Goal: Task Accomplishment & Management: Use online tool/utility

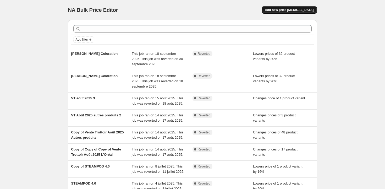
click at [299, 13] on button "Add new price [MEDICAL_DATA]" at bounding box center [289, 9] width 55 height 7
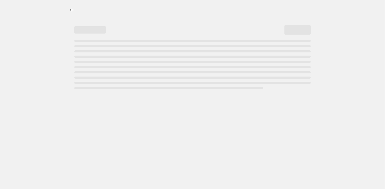
select select "percentage"
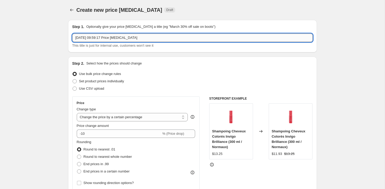
click at [147, 37] on input "[DATE] 09:59:17 Price [MEDICAL_DATA]" at bounding box center [192, 38] width 241 height 8
type input "Moroccanoil électrique 25%"
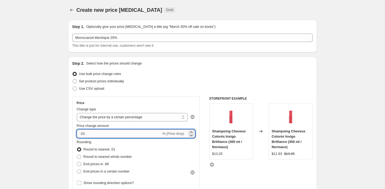
click at [83, 137] on input "-10" at bounding box center [119, 134] width 85 height 8
click at [89, 133] on input "-10" at bounding box center [119, 134] width 85 height 8
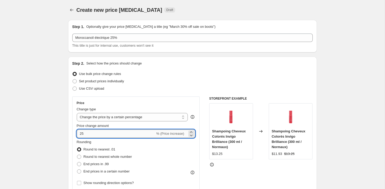
click at [80, 134] on input "25" at bounding box center [116, 134] width 79 height 8
type input "-25"
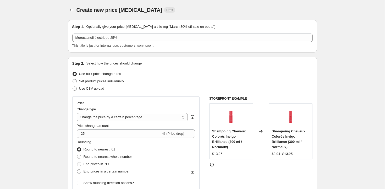
click at [201, 122] on div "Price Change type Change the price to a certain amount Change the price by a ce…" at bounding box center [192, 160] width 241 height 128
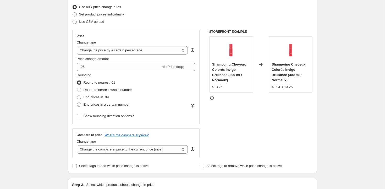
scroll to position [68, 0]
click at [86, 114] on span "Show rounding direction options?" at bounding box center [109, 115] width 50 height 4
click at [81, 114] on input "Show rounding direction options?" at bounding box center [79, 115] width 4 height 4
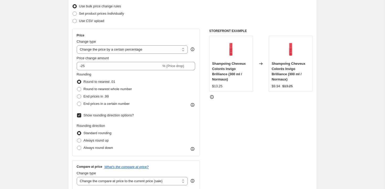
click at [86, 114] on span "Show rounding direction options?" at bounding box center [109, 115] width 50 height 4
click at [81, 114] on input "Show rounding direction options?" at bounding box center [79, 115] width 4 height 4
checkbox input "false"
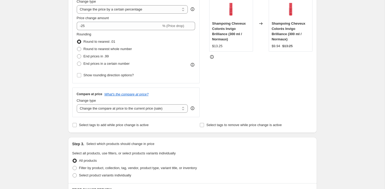
scroll to position [109, 0]
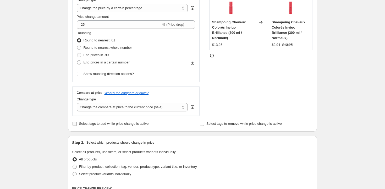
click at [90, 123] on span "Select tags to add while price change is active" at bounding box center [114, 124] width 70 height 4
click at [77, 123] on input "Select tags to add while price change is active" at bounding box center [75, 124] width 4 height 4
checkbox input "true"
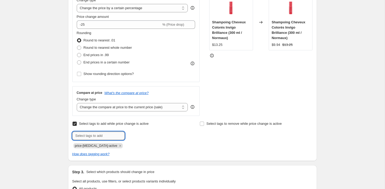
click at [97, 135] on input "text" at bounding box center [98, 136] width 52 height 8
type input "MOROEL25"
click at [150, 136] on span "MOROEL25" at bounding box center [144, 135] width 17 height 4
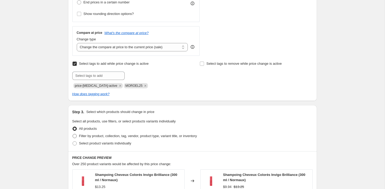
scroll to position [179, 0]
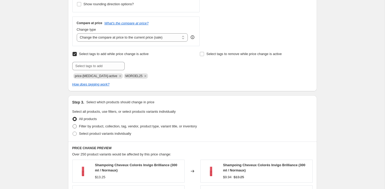
click at [92, 127] on span "Filter by product, collection, tag, vendor, product type, variant title, or inv…" at bounding box center [138, 126] width 118 height 4
click at [73, 125] on input "Filter by product, collection, tag, vendor, product type, variant title, or inv…" at bounding box center [73, 124] width 0 height 0
radio input "true"
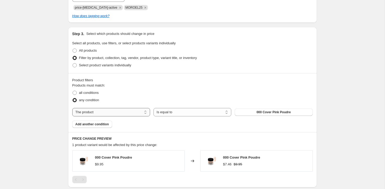
scroll to position [250, 0]
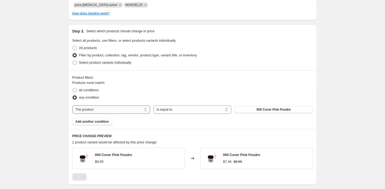
click at [131, 111] on select "The product The product's collection The product's tag The product's vendor The…" at bounding box center [111, 109] width 78 height 8
select select "vendor"
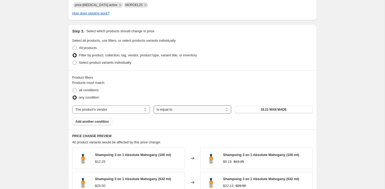
click at [178, 112] on select "Is equal to Is not equal to" at bounding box center [193, 109] width 78 height 8
click at [270, 110] on span "18.21 MAN MADE" at bounding box center [274, 109] width 26 height 4
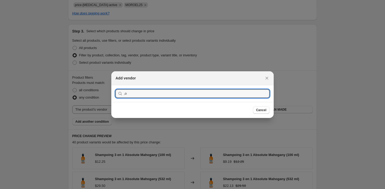
type input ","
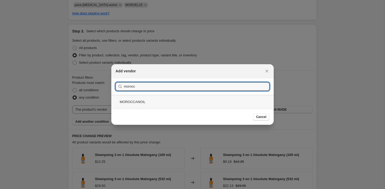
type input "morocc"
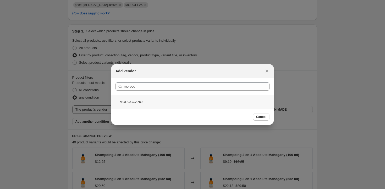
click at [146, 102] on div "MOROCCANOIL" at bounding box center [192, 102] width 163 height 14
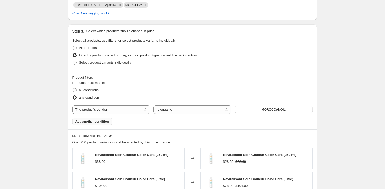
click at [89, 122] on span "Add another condition" at bounding box center [93, 122] width 34 height 4
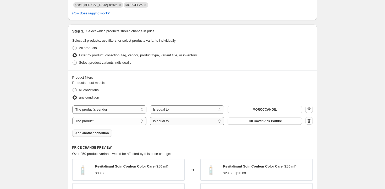
click at [163, 121] on select "Is equal to Is not equal to" at bounding box center [187, 121] width 74 height 8
click at [137, 119] on select "The product The product's collection The product's tag The product's vendor The…" at bounding box center [109, 121] width 74 height 8
select select "product_type"
click at [253, 122] on span "Accessoires Cosmétiques" at bounding box center [264, 121] width 39 height 4
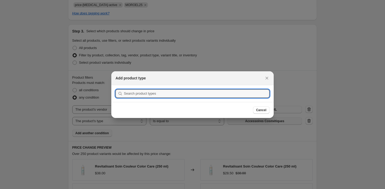
scroll to position [0, 0]
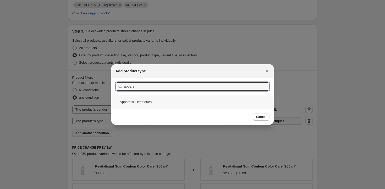
type input "appare"
click at [148, 104] on div "Appareils Électriques" at bounding box center [192, 102] width 163 height 14
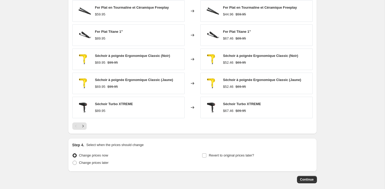
scroll to position [414, 0]
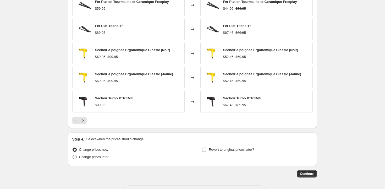
click at [85, 157] on span "Change prices later" at bounding box center [94, 157] width 30 height 4
click at [73, 155] on input "Change prices later" at bounding box center [73, 155] width 0 height 0
radio input "true"
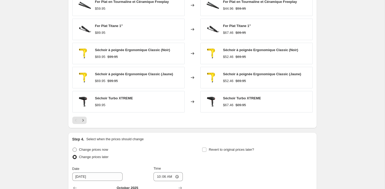
click at [89, 150] on span "Change prices now" at bounding box center [93, 150] width 29 height 4
click at [73, 148] on input "Change prices now" at bounding box center [73, 148] width 0 height 0
radio input "true"
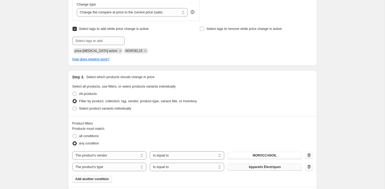
scroll to position [206, 0]
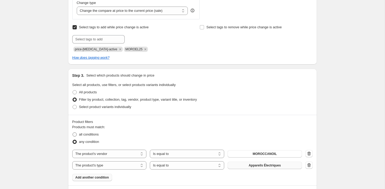
click at [86, 135] on span "all conditions" at bounding box center [89, 134] width 20 height 4
click at [73, 133] on input "all conditions" at bounding box center [73, 132] width 0 height 0
radio input "true"
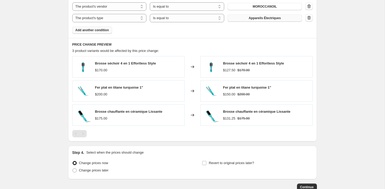
scroll to position [361, 0]
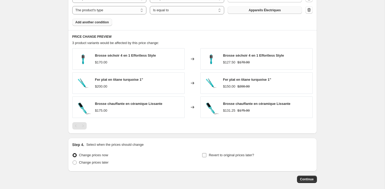
click at [206, 157] on input "Revert to original prices later?" at bounding box center [204, 155] width 4 height 4
checkbox input "true"
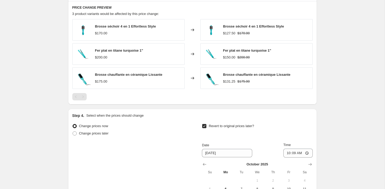
scroll to position [394, 0]
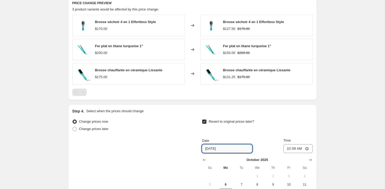
click at [221, 148] on input "[DATE]" at bounding box center [227, 148] width 50 height 8
click at [206, 149] on input "[DATE]" at bounding box center [227, 148] width 50 height 8
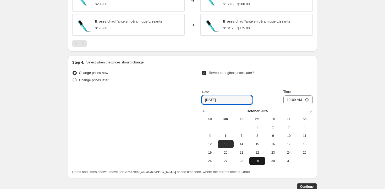
scroll to position [445, 0]
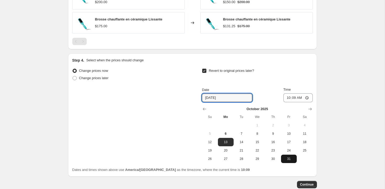
click at [288, 160] on span "31" at bounding box center [289, 159] width 12 height 4
type input "[DATE]"
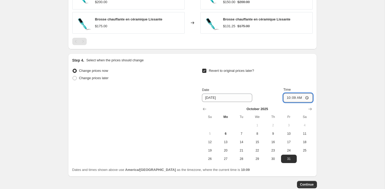
click at [307, 96] on input "10:09" at bounding box center [298, 97] width 29 height 9
type input "23:59"
click at [309, 184] on span "Continue" at bounding box center [307, 184] width 14 height 4
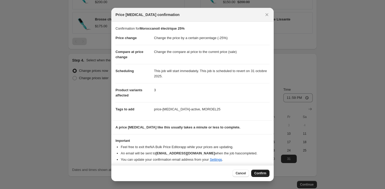
click at [258, 175] on span "Confirm" at bounding box center [261, 173] width 12 height 4
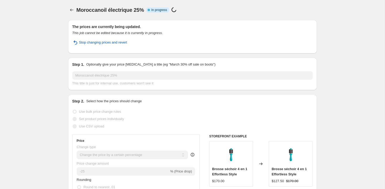
select select "percentage"
select select "vendor"
select select "product_type"
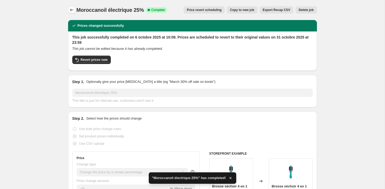
click at [73, 10] on icon "Price change jobs" at bounding box center [71, 9] width 5 height 5
